Goal: Communication & Community: Share content

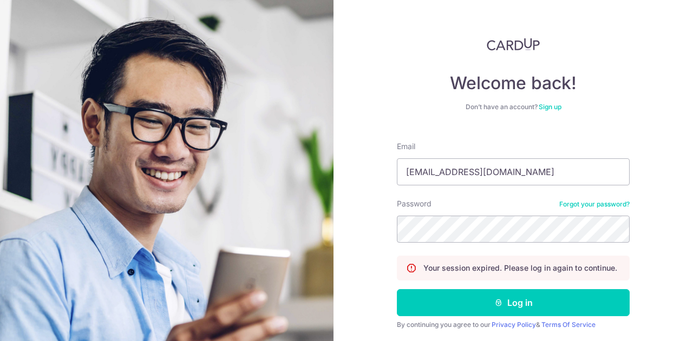
type input "[EMAIL_ADDRESS][DOMAIN_NAME]"
click at [397, 289] on button "Log in" at bounding box center [513, 302] width 233 height 27
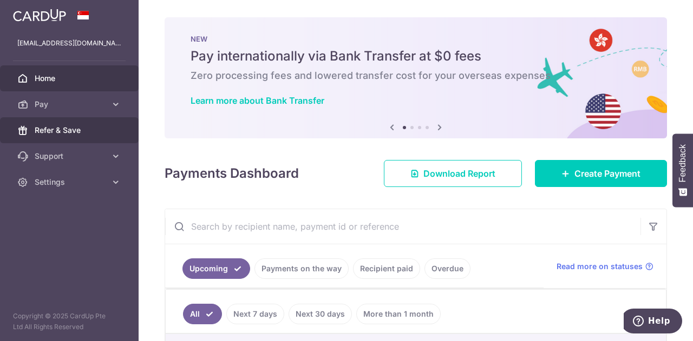
click at [67, 129] on span "Refer & Save" at bounding box center [70, 130] width 71 height 11
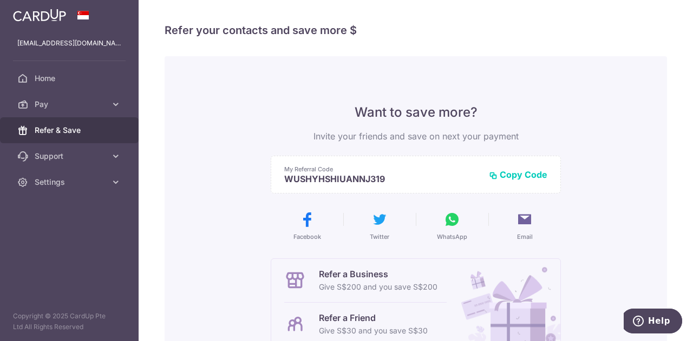
click at [526, 176] on button "Copy Code" at bounding box center [518, 174] width 58 height 11
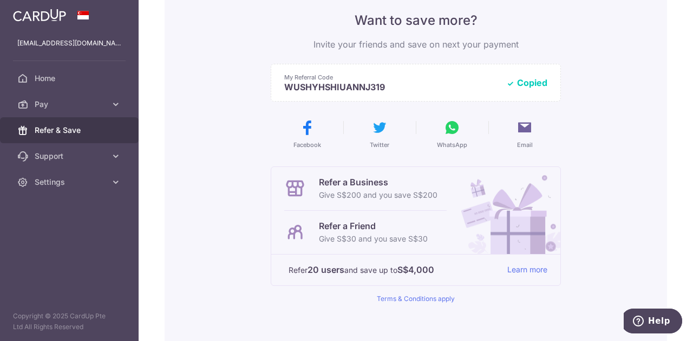
scroll to position [108, 0]
